Goal: Information Seeking & Learning: Find specific fact

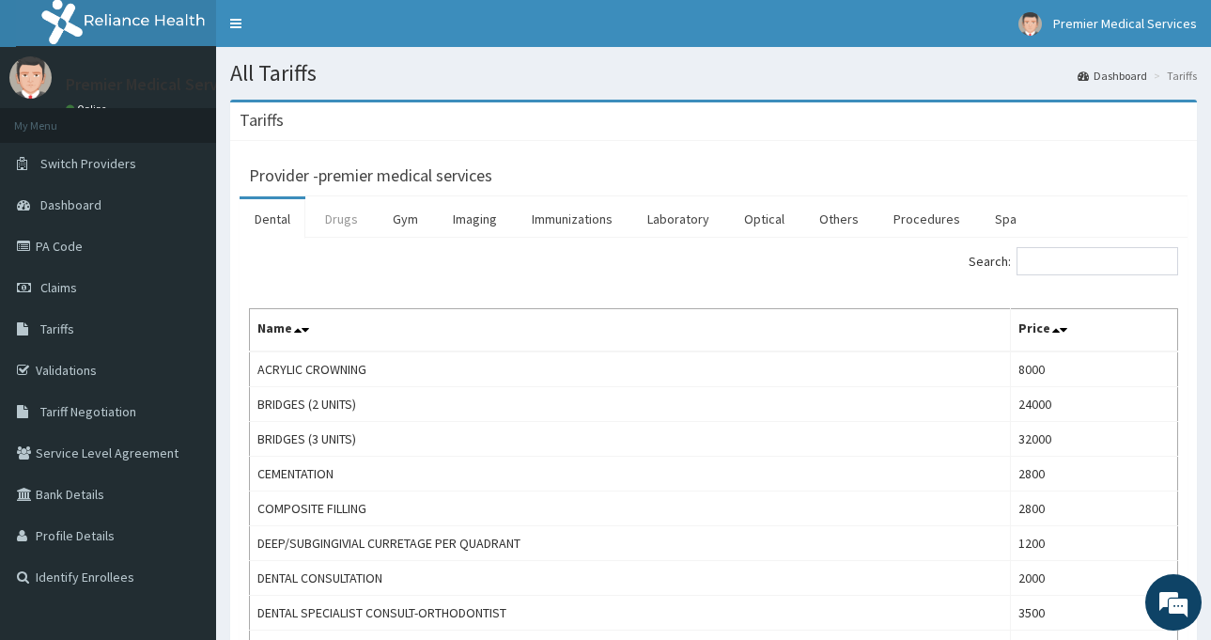
click at [332, 209] on link "Drugs" at bounding box center [341, 218] width 63 height 39
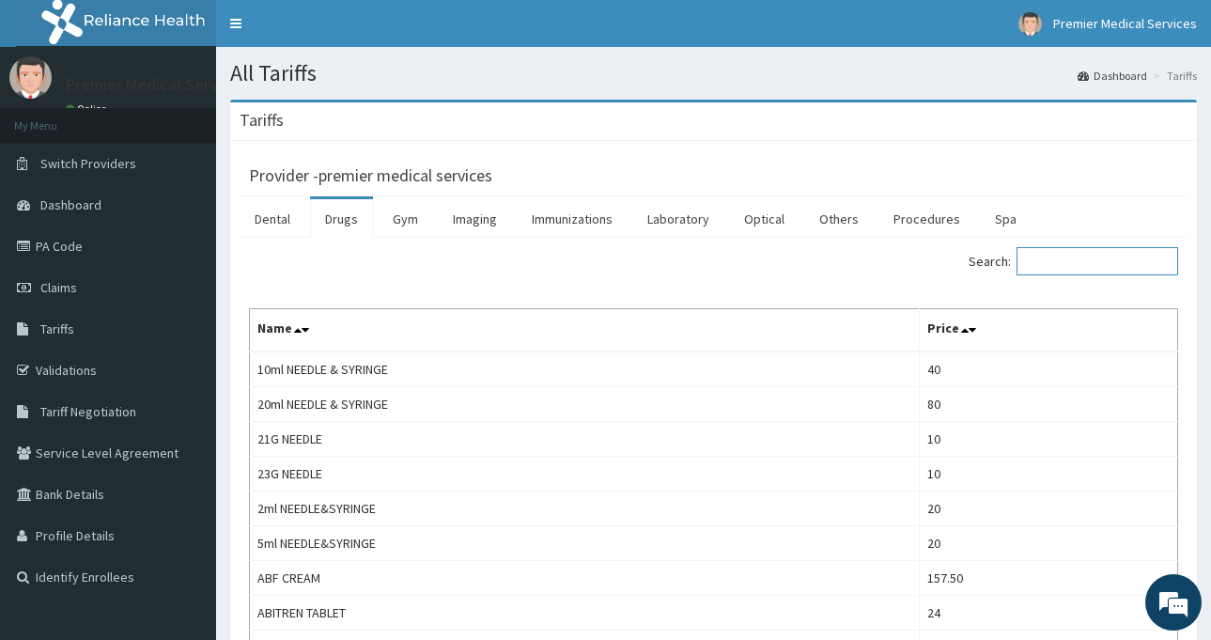
click at [1094, 255] on input "Search:" at bounding box center [1097, 261] width 162 height 28
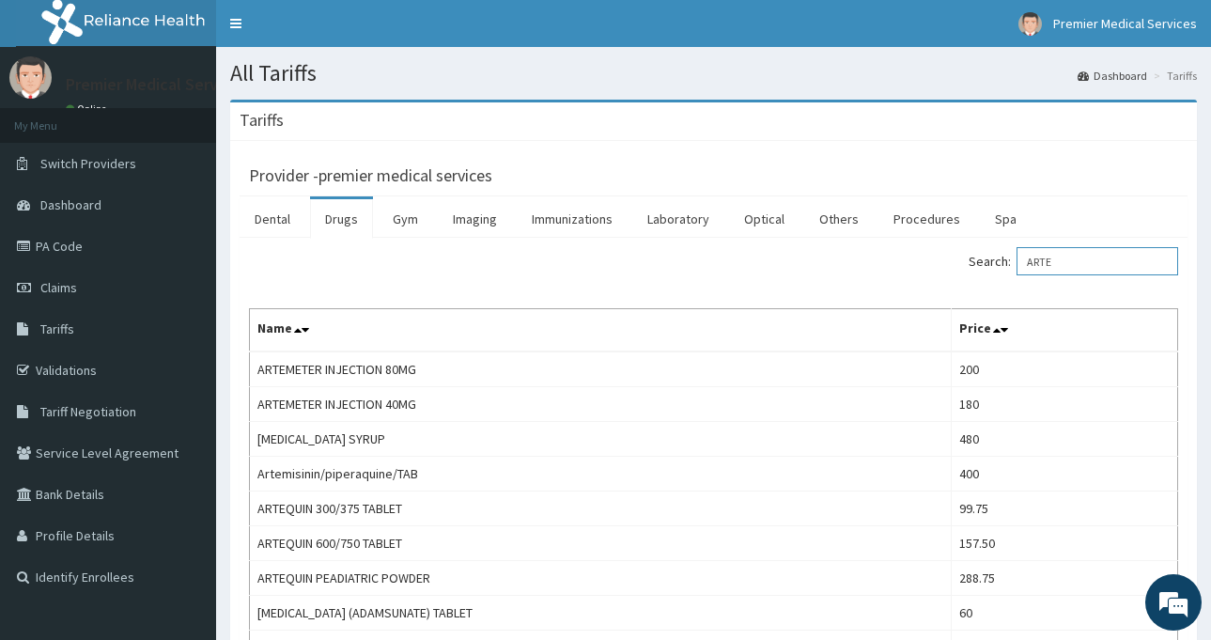
drag, startPoint x: 1072, startPoint y: 256, endPoint x: 1028, endPoint y: 265, distance: 44.0
click at [1028, 265] on label "Search: ARTE" at bounding box center [1072, 261] width 209 height 28
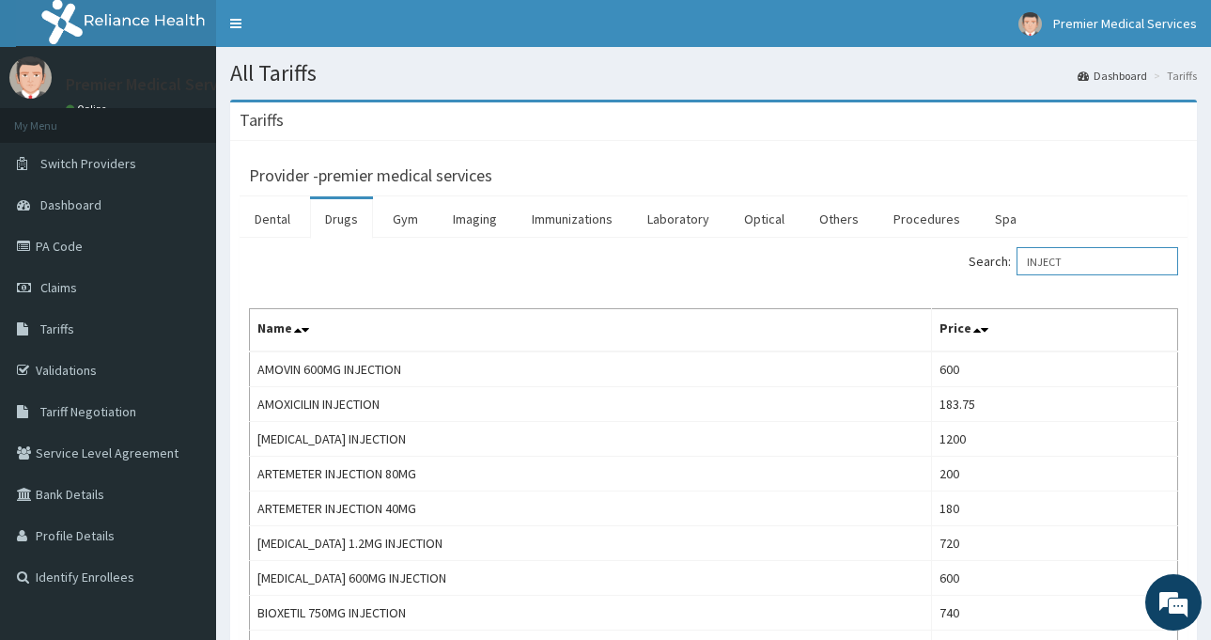
drag, startPoint x: 1077, startPoint y: 255, endPoint x: 925, endPoint y: 268, distance: 152.7
click at [925, 268] on div "Search: INJECT" at bounding box center [953, 263] width 451 height 33
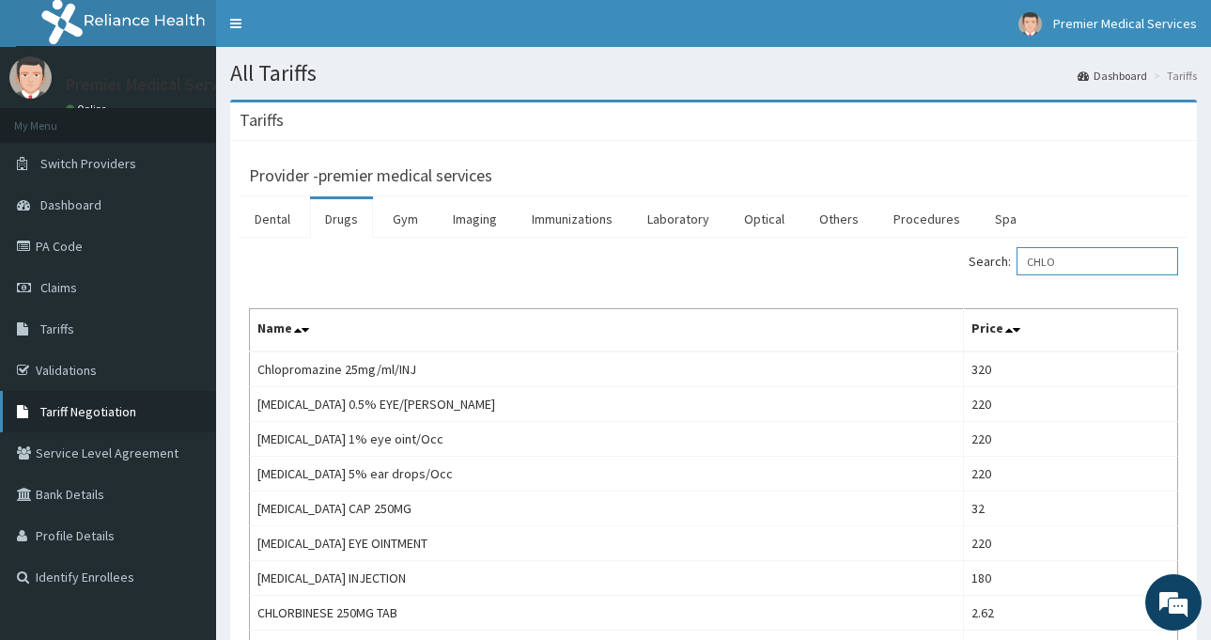
type input "CHLO"
click at [107, 417] on span "Tariff Negotiation" at bounding box center [88, 411] width 96 height 17
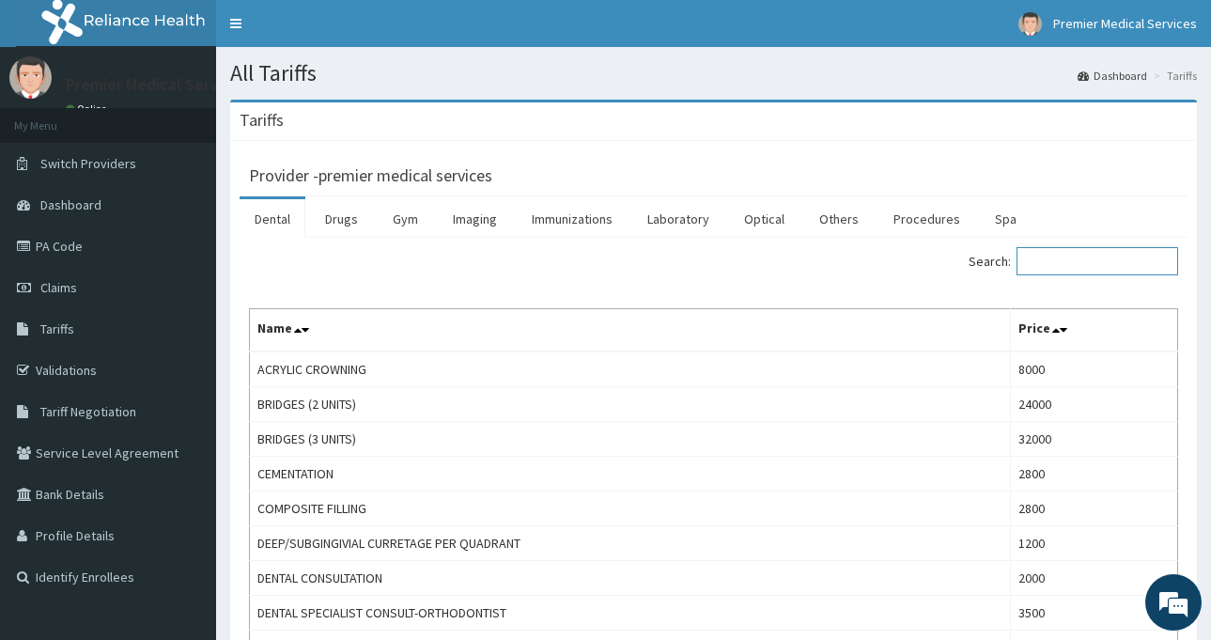
click at [1065, 266] on input "Search:" at bounding box center [1097, 261] width 162 height 28
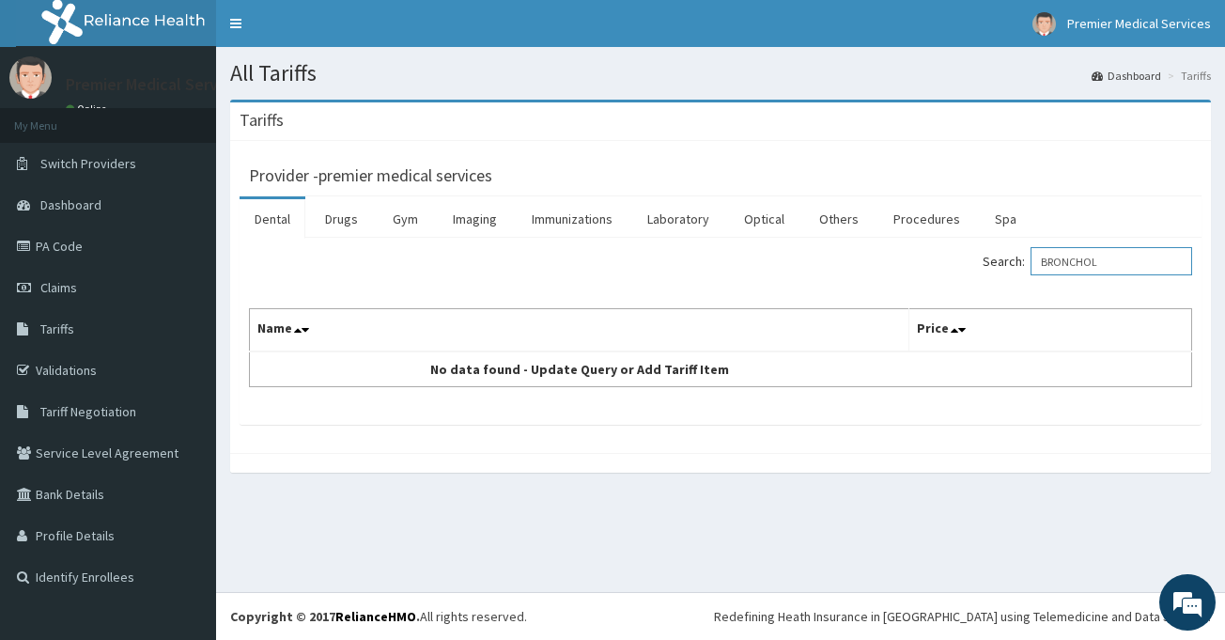
type input "BRONCHO"
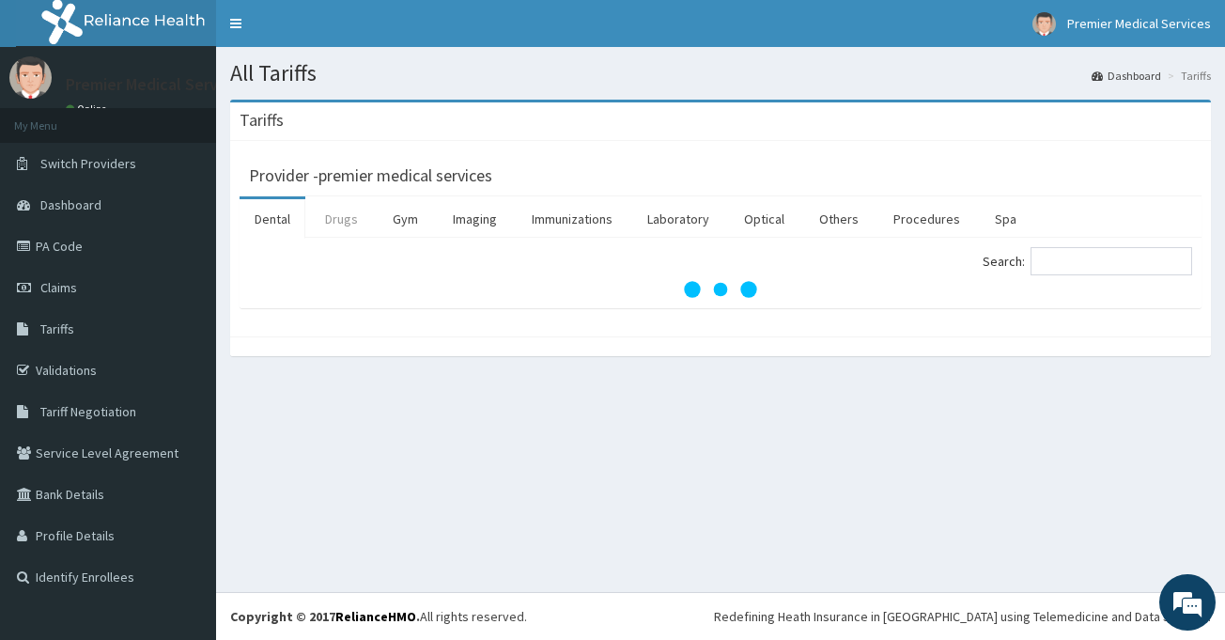
click at [368, 223] on link "Drugs" at bounding box center [341, 218] width 63 height 39
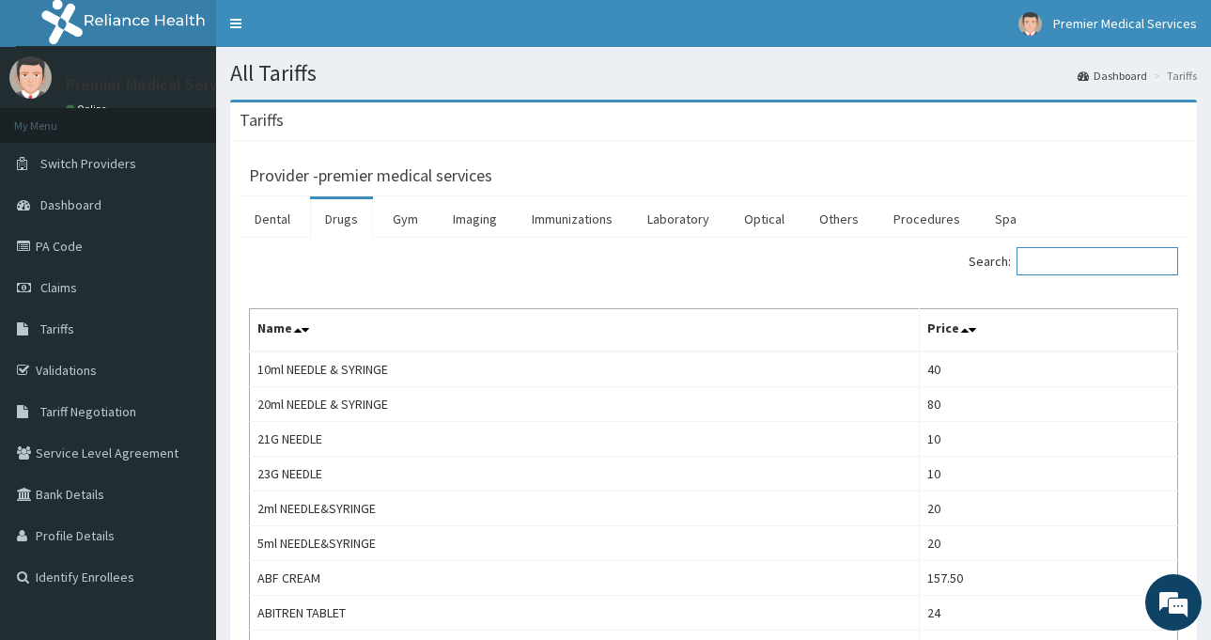
click at [1093, 261] on input "Search:" at bounding box center [1097, 261] width 162 height 28
paste input "BRONCHO"
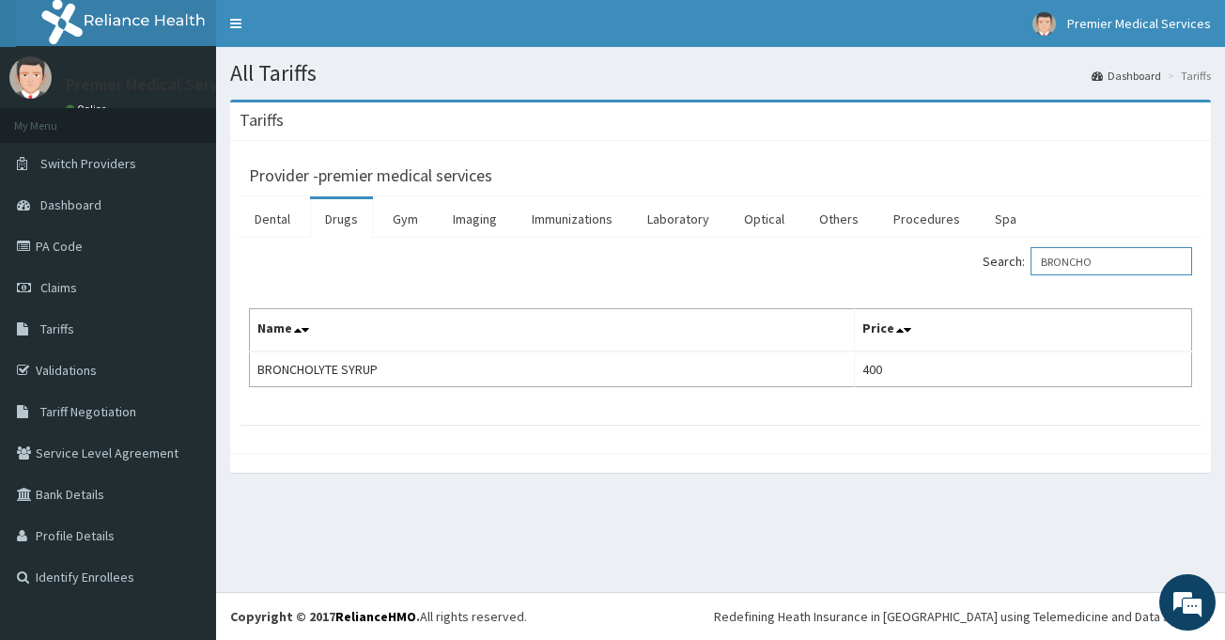
type input "BRONCHO"
